Goal: Task Accomplishment & Management: Manage account settings

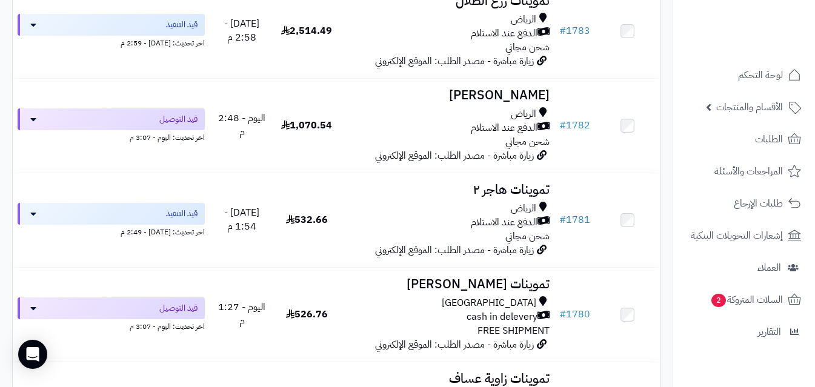
scroll to position [471, 0]
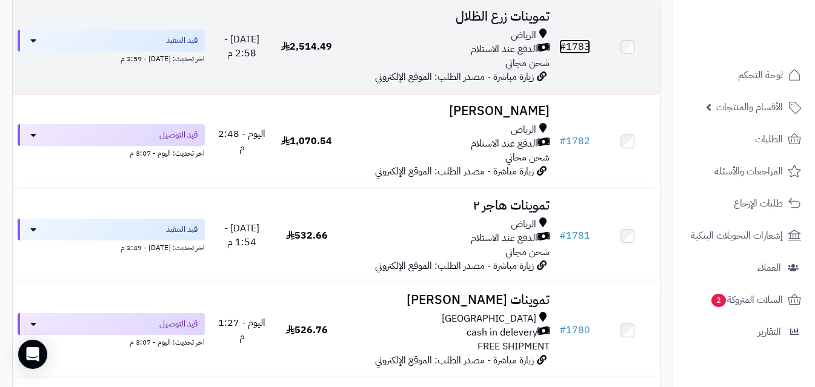
click at [585, 51] on link "# 1783" at bounding box center [574, 46] width 31 height 15
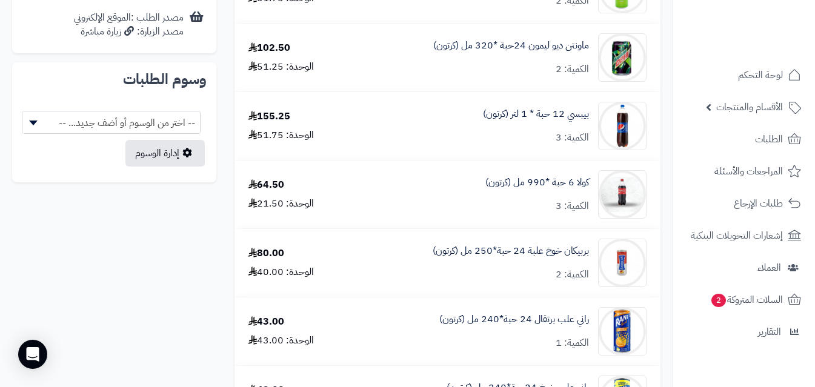
scroll to position [608, 0]
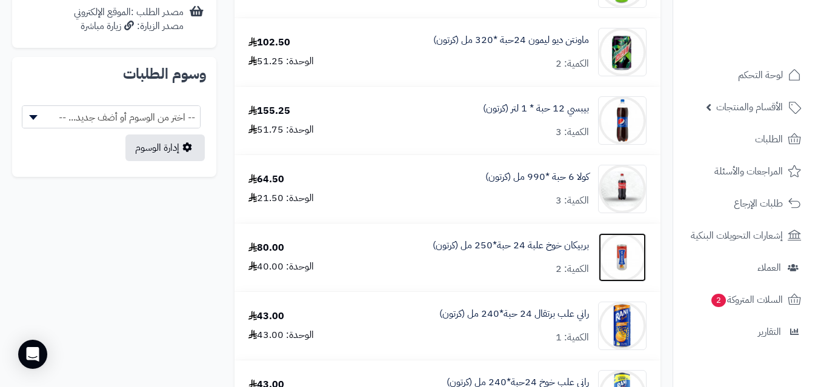
click at [622, 253] on img at bounding box center [622, 257] width 47 height 48
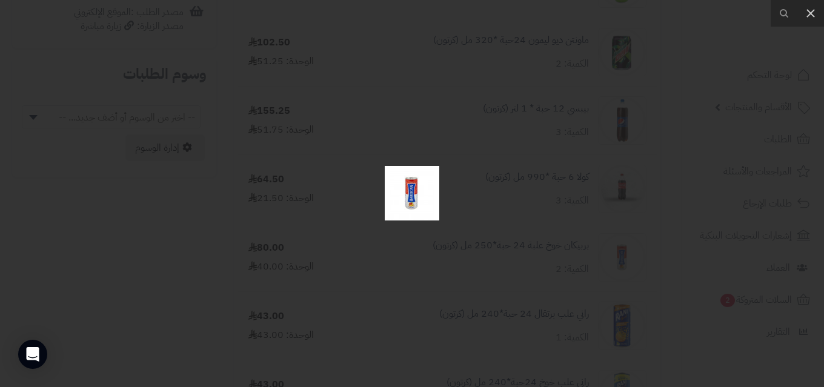
click at [415, 202] on img at bounding box center [412, 193] width 55 height 55
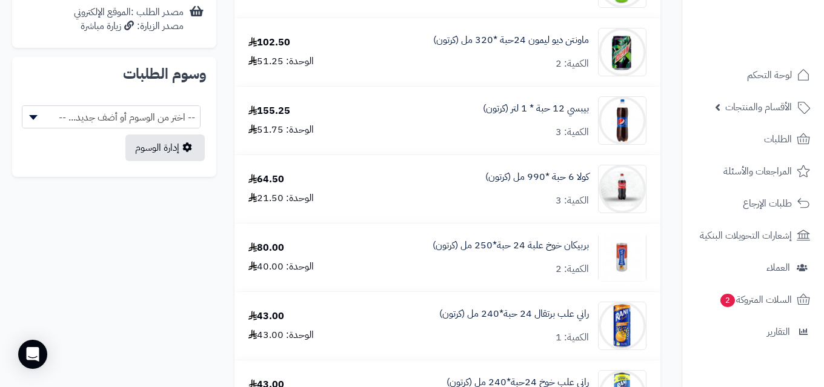
click at [415, 202] on div at bounding box center [412, 193] width 824 height 387
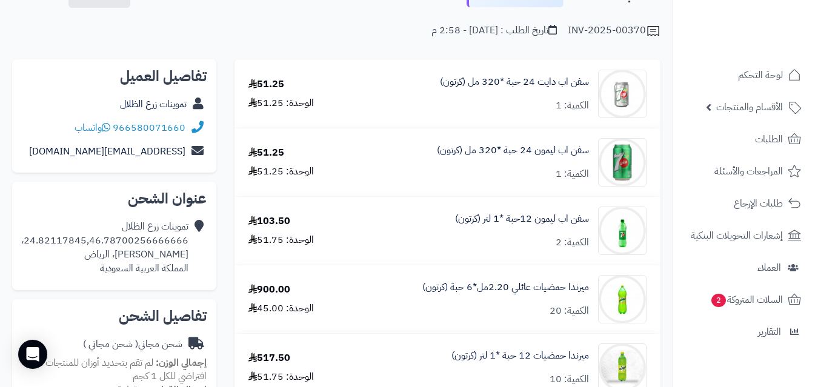
scroll to position [0, 0]
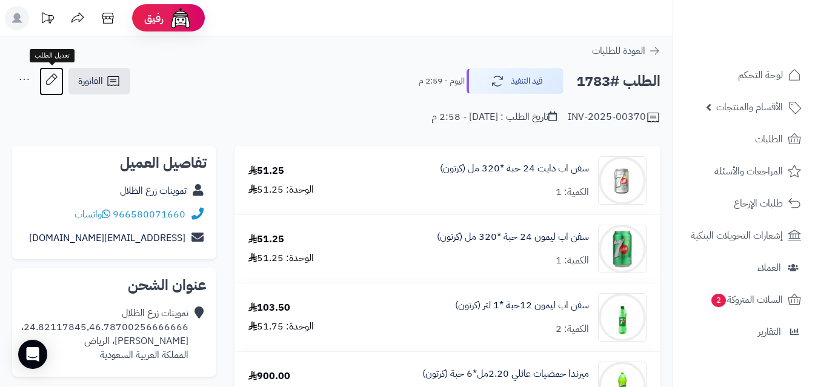
click at [53, 81] on icon at bounding box center [51, 79] width 24 height 24
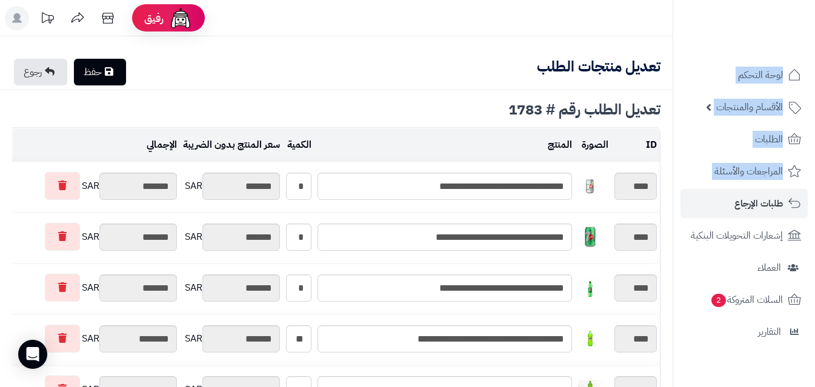
drag, startPoint x: 814, startPoint y: 89, endPoint x: 814, endPoint y: 204, distance: 114.5
click at [814, 213] on ul "لوحة التحكم الأقسام والمنتجات المنتجات الأقسام الماركات مواصفات المنتجات مواصفا…" at bounding box center [744, 204] width 142 height 286
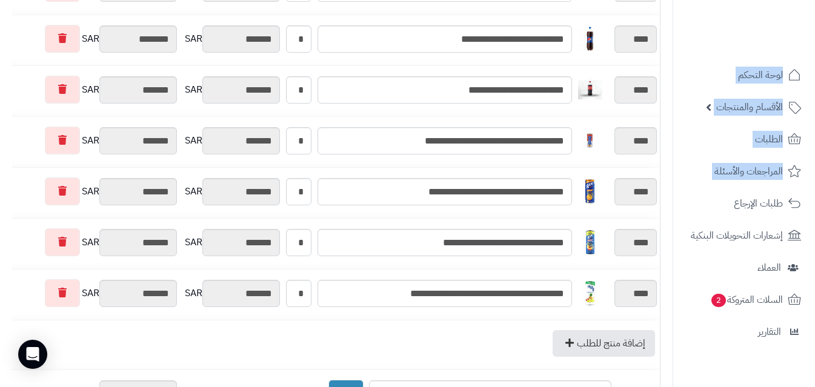
scroll to position [595, 0]
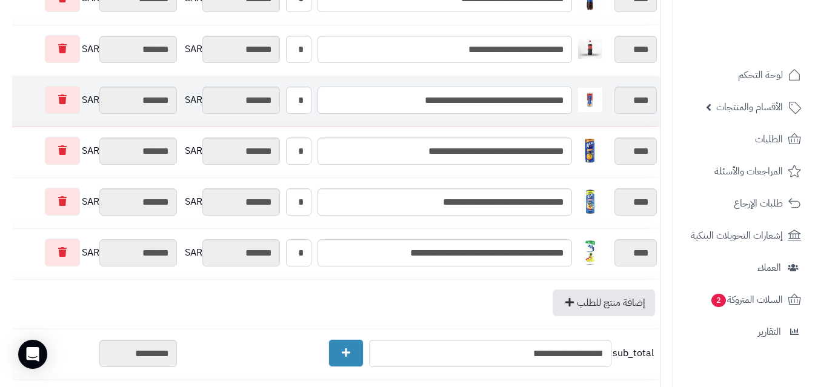
drag, startPoint x: 352, startPoint y: 106, endPoint x: 62, endPoint y: 102, distance: 290.2
click at [352, 105] on input "**********" at bounding box center [444, 100] width 254 height 27
click at [47, 102] on link at bounding box center [62, 100] width 35 height 28
type input "*********"
type input "********"
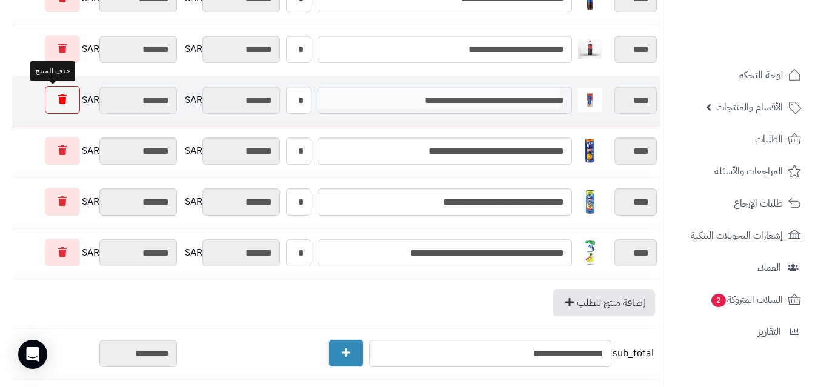
type input "*********"
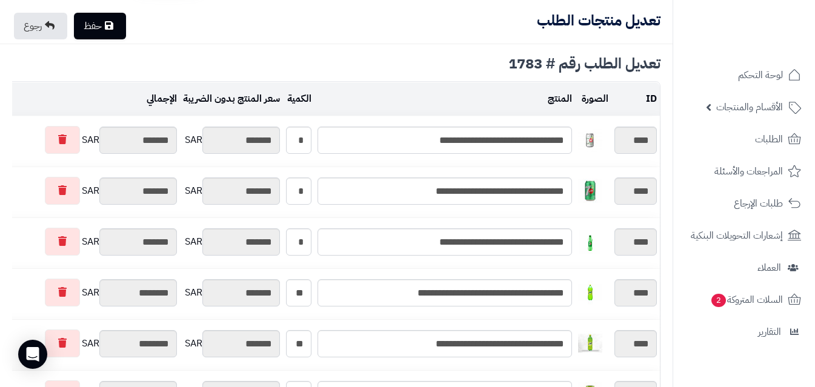
scroll to position [0, 0]
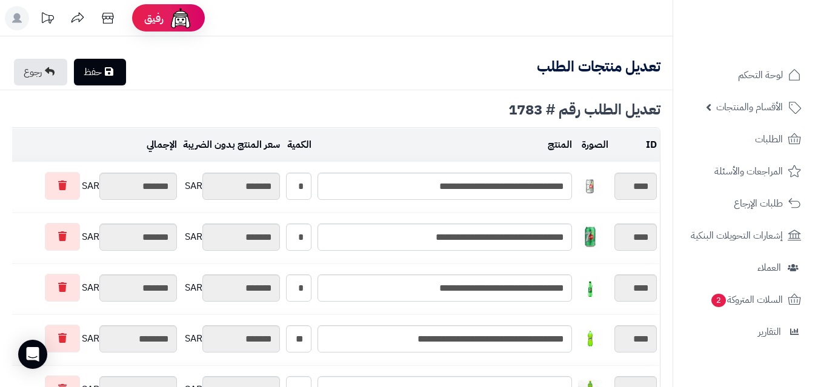
click at [96, 74] on link "حفظ" at bounding box center [100, 72] width 52 height 27
type input "**********"
click at [51, 70] on icon at bounding box center [50, 72] width 10 height 10
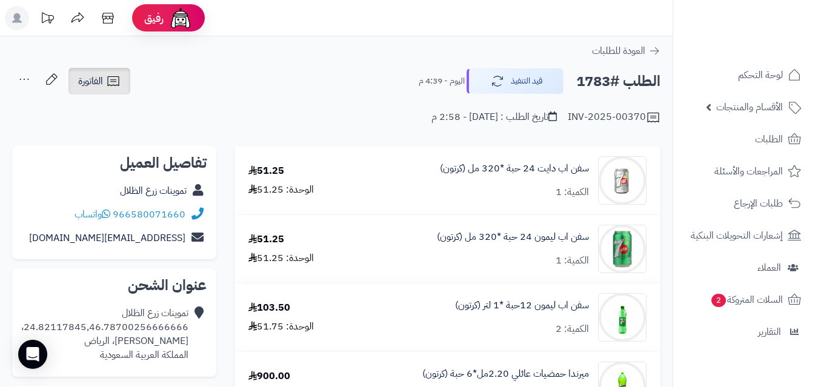
click at [109, 82] on icon at bounding box center [113, 81] width 15 height 15
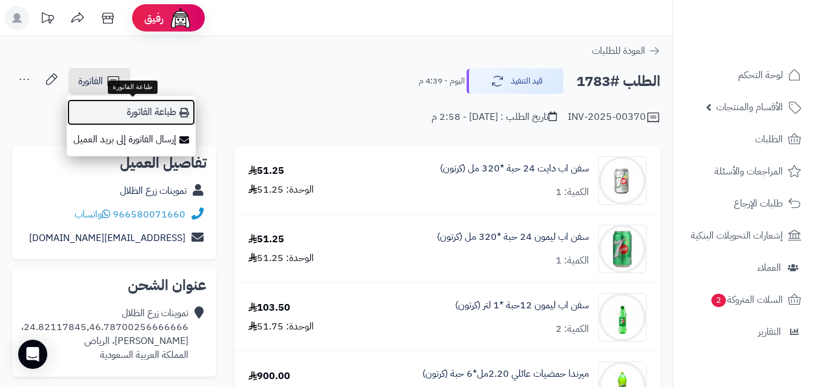
click at [162, 111] on link "طباعة الفاتورة" at bounding box center [131, 112] width 129 height 27
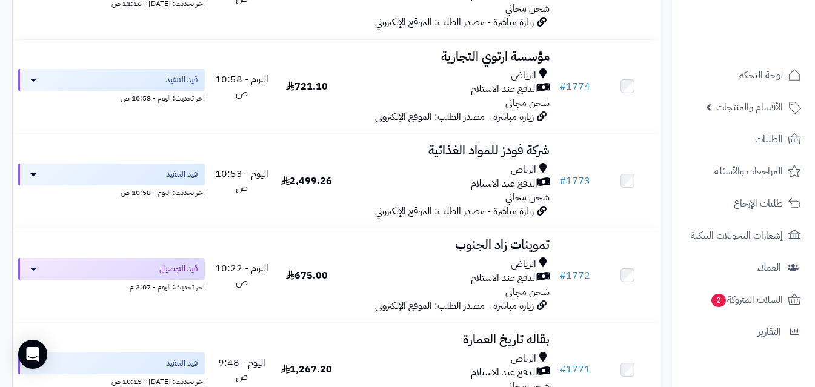
scroll to position [1362, 0]
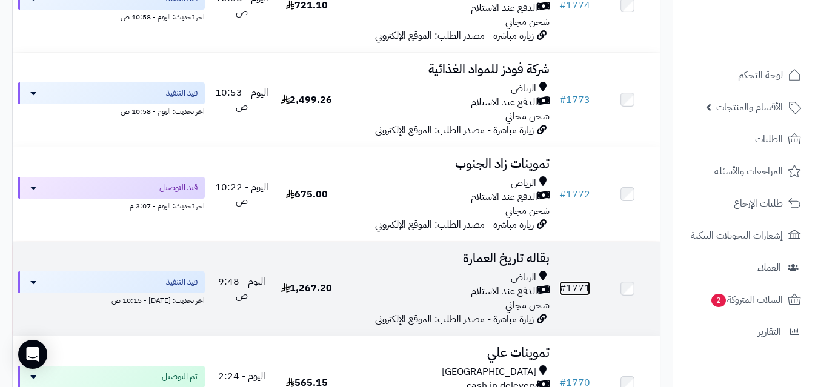
click at [575, 293] on link "# 1771" at bounding box center [574, 288] width 31 height 15
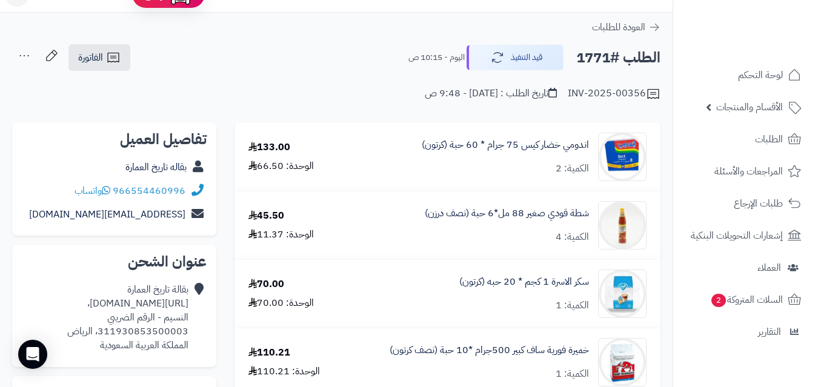
scroll to position [12, 0]
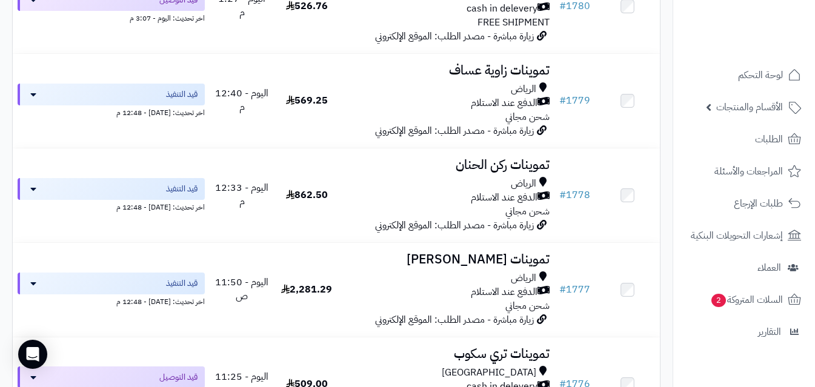
scroll to position [779, 0]
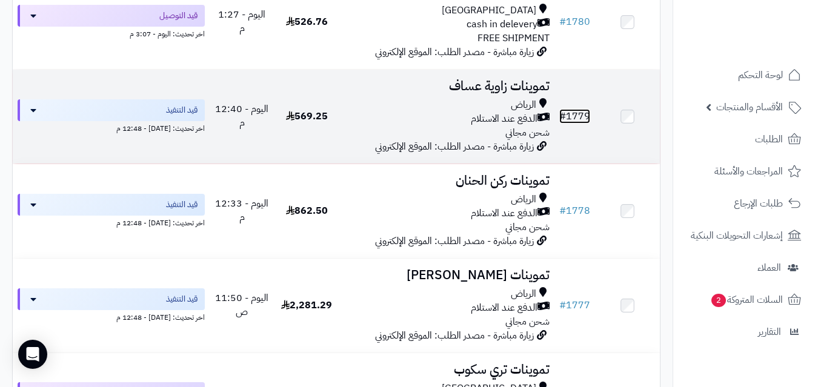
click at [583, 119] on link "# 1779" at bounding box center [574, 116] width 31 height 15
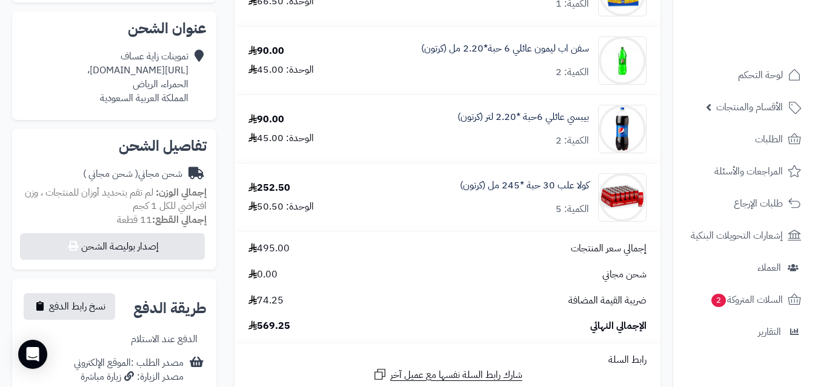
scroll to position [259, 0]
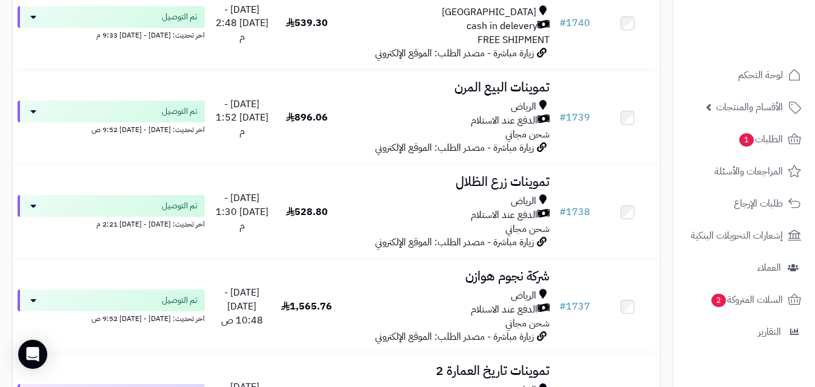
scroll to position [4765, 0]
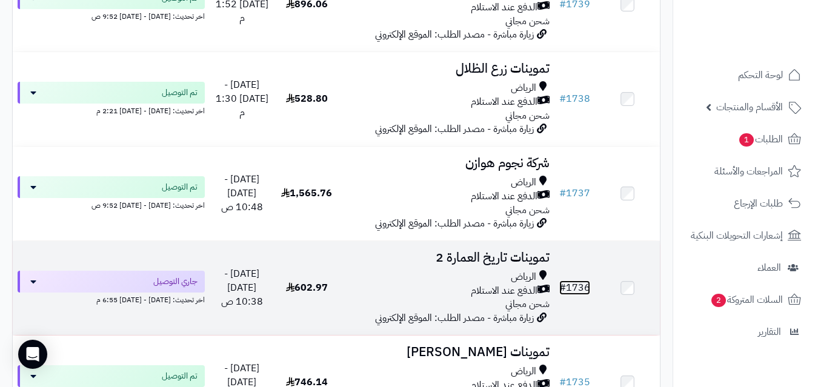
click at [576, 292] on link "# 1736" at bounding box center [574, 287] width 31 height 15
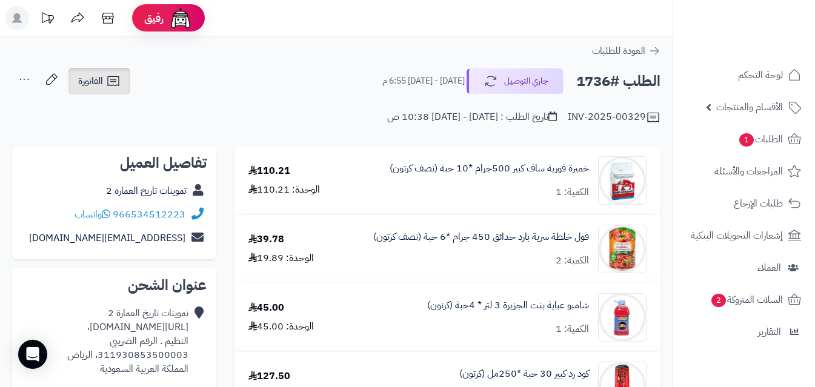
click at [119, 81] on icon at bounding box center [113, 81] width 12 height 10
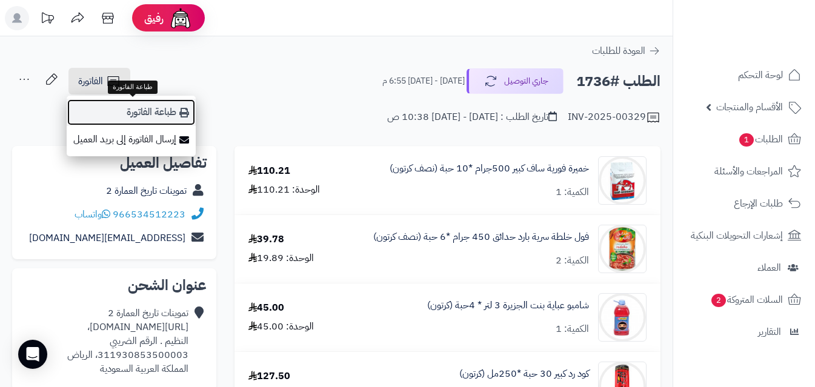
click at [171, 107] on link "طباعة الفاتورة" at bounding box center [131, 112] width 129 height 27
